Goal: Transaction & Acquisition: Subscribe to service/newsletter

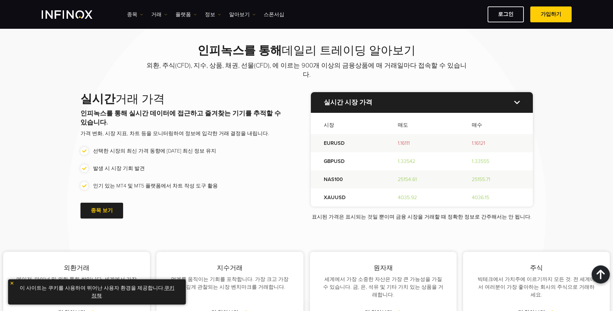
scroll to position [711, 0]
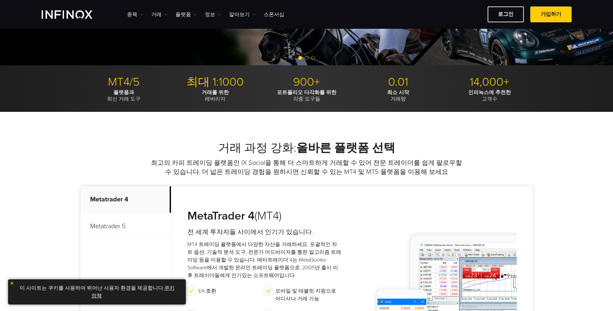
scroll to position [175, 0]
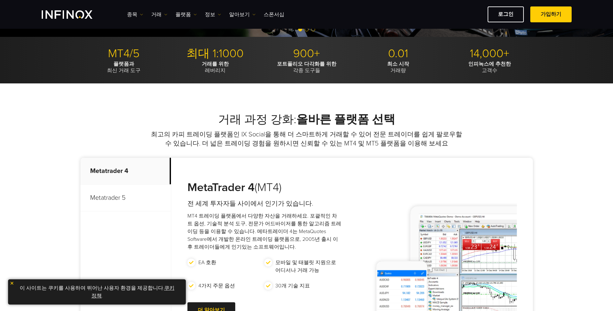
click at [142, 190] on p "Metatrader 5" at bounding box center [125, 197] width 90 height 27
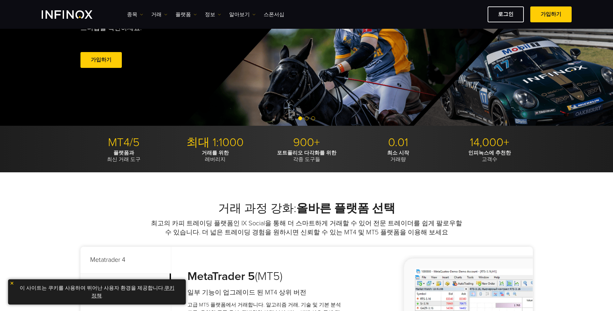
scroll to position [14, 0]
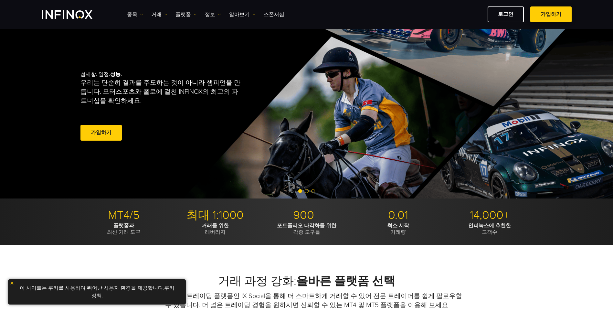
click at [532, 14] on link "가입하기" at bounding box center [550, 14] width 41 height 16
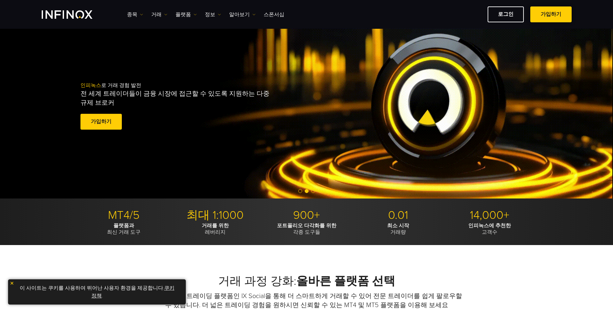
scroll to position [0, 0]
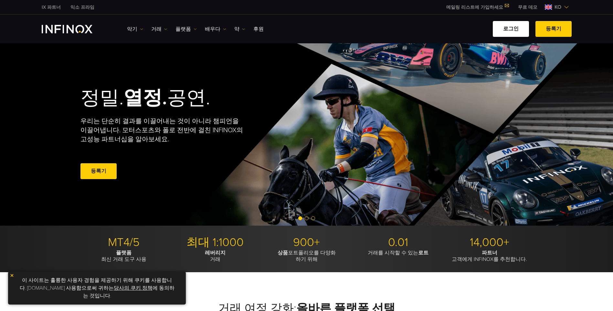
click at [507, 27] on link "로그인" at bounding box center [511, 29] width 36 height 16
